Goal: Find specific page/section: Find specific page/section

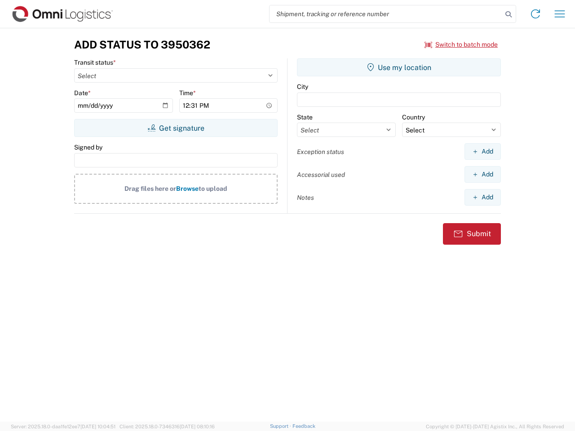
click at [386, 14] on input "search" at bounding box center [385, 13] width 233 height 17
click at [508, 14] on icon at bounding box center [508, 14] width 13 height 13
click at [535, 14] on icon at bounding box center [535, 14] width 14 height 14
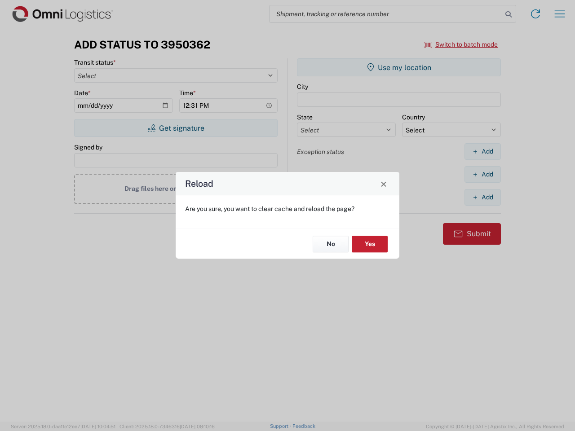
click at [560, 14] on div "Reload Are you sure, you want to clear cache and reload the page? No Yes" at bounding box center [287, 215] width 575 height 431
click at [461, 44] on div "Reload Are you sure, you want to clear cache and reload the page? No Yes" at bounding box center [287, 215] width 575 height 431
click at [176, 128] on div "Reload Are you sure, you want to clear cache and reload the page? No Yes" at bounding box center [287, 215] width 575 height 431
click at [399, 67] on div "Reload Are you sure, you want to clear cache and reload the page? No Yes" at bounding box center [287, 215] width 575 height 431
click at [482, 151] on div "Reload Are you sure, you want to clear cache and reload the page? No Yes" at bounding box center [287, 215] width 575 height 431
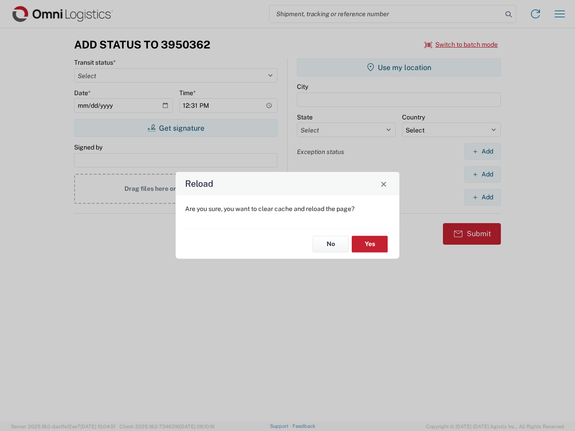
click at [482, 174] on div "Reload Are you sure, you want to clear cache and reload the page? No Yes" at bounding box center [287, 215] width 575 height 431
click at [482, 197] on div "Reload Are you sure, you want to clear cache and reload the page? No Yes" at bounding box center [287, 215] width 575 height 431
